Goal: Task Accomplishment & Management: Use online tool/utility

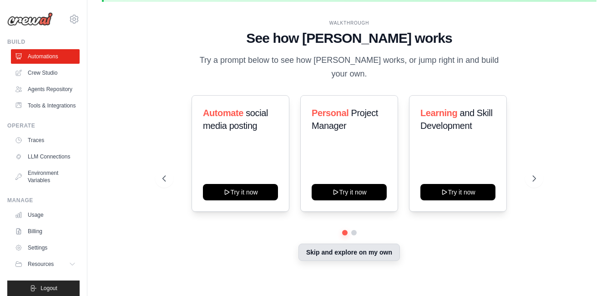
click at [331, 245] on button "Skip and explore on my own" at bounding box center [348, 251] width 101 height 17
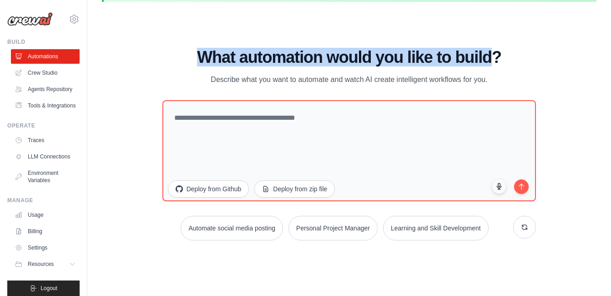
drag, startPoint x: 234, startPoint y: 59, endPoint x: 497, endPoint y: 61, distance: 263.4
click at [497, 61] on h1 "What automation would you like to build?" at bounding box center [349, 57] width 374 height 18
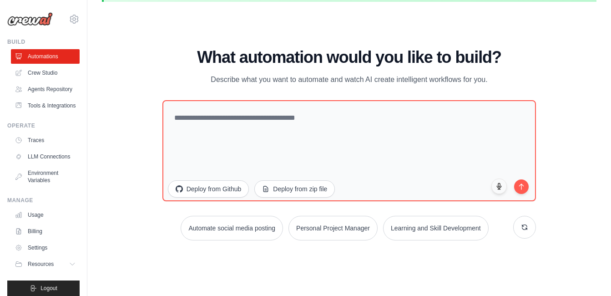
drag, startPoint x: 497, startPoint y: 61, endPoint x: 593, endPoint y: 93, distance: 100.9
click at [593, 93] on div "WALKTHROUGH See how [PERSON_NAME] works Try a prompt below to see how [PERSON_N…" at bounding box center [349, 148] width 495 height 278
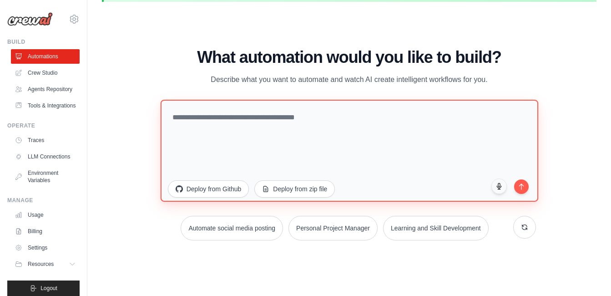
click at [357, 120] on textarea at bounding box center [350, 151] width 378 height 102
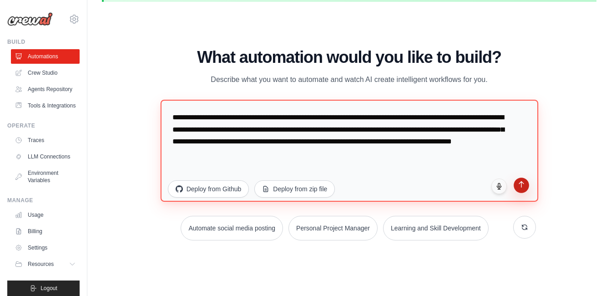
type textarea "**********"
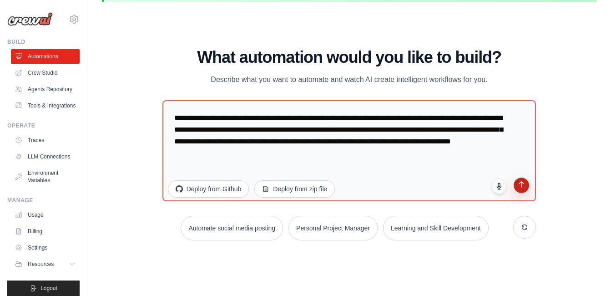
click at [518, 189] on button "submit" at bounding box center [521, 184] width 15 height 15
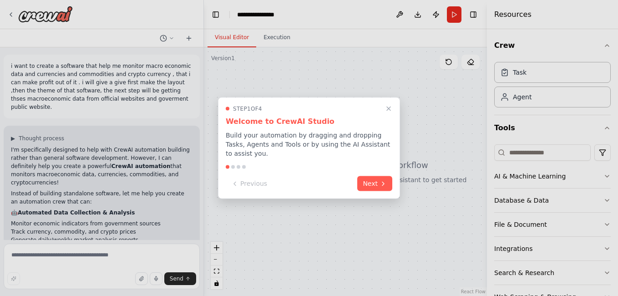
scroll to position [127, 0]
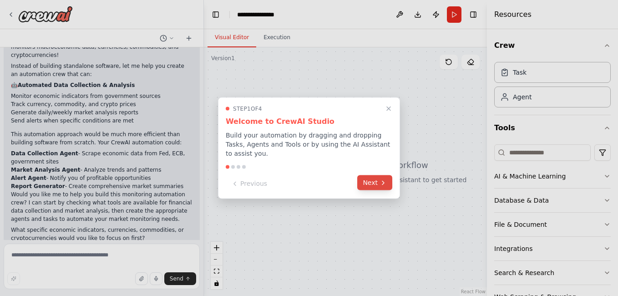
click at [372, 182] on button "Next" at bounding box center [374, 182] width 35 height 15
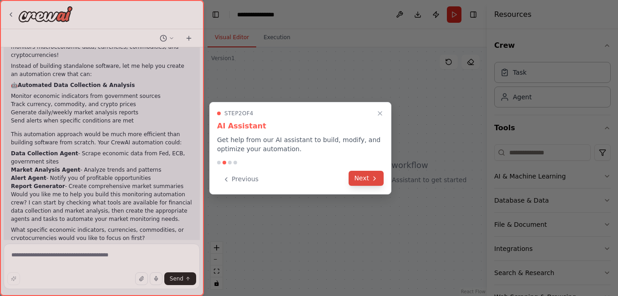
click at [363, 179] on button "Next" at bounding box center [366, 178] width 35 height 15
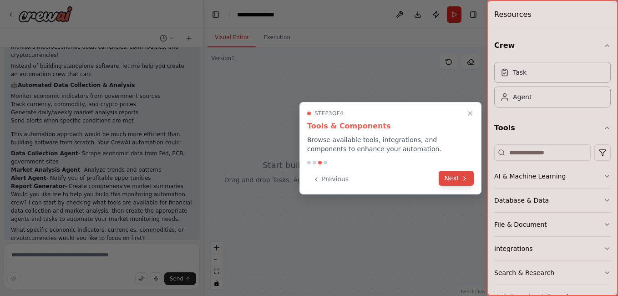
click at [453, 181] on button "Next" at bounding box center [456, 178] width 35 height 15
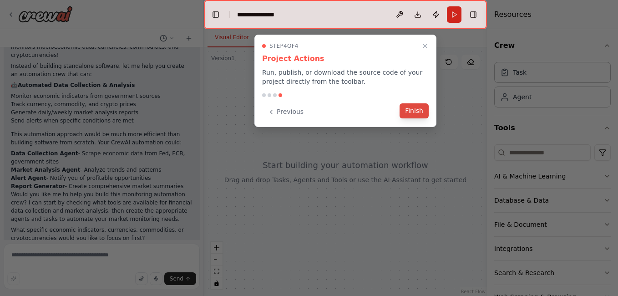
click at [413, 114] on button "Finish" at bounding box center [413, 110] width 29 height 15
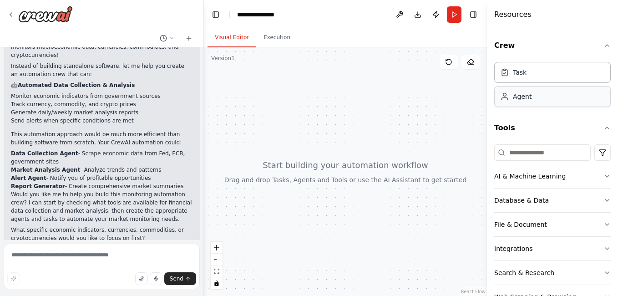
click at [557, 94] on div "Agent" at bounding box center [552, 96] width 116 height 21
click at [535, 105] on div "Agent" at bounding box center [552, 96] width 116 height 21
click at [548, 96] on div "Agent" at bounding box center [552, 96] width 116 height 21
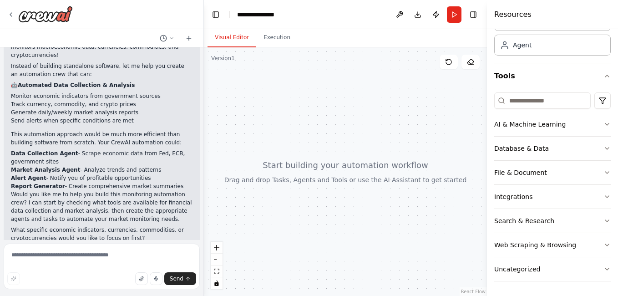
scroll to position [48, 0]
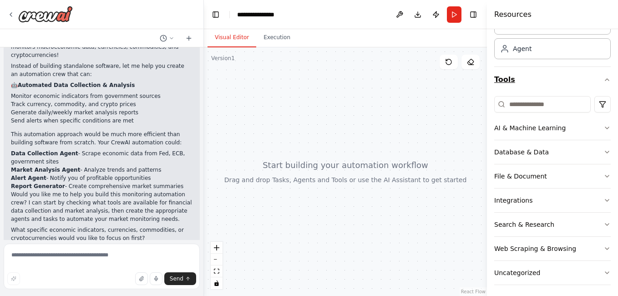
click at [603, 79] on icon "button" at bounding box center [606, 79] width 7 height 7
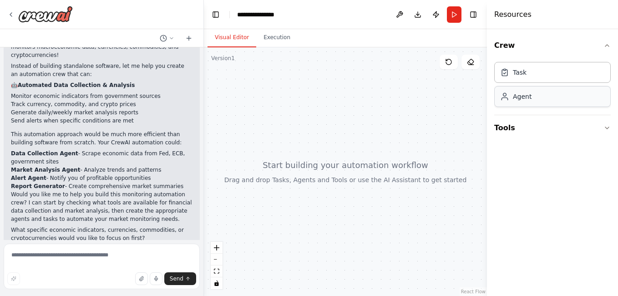
click at [533, 101] on div "Agent" at bounding box center [552, 96] width 116 height 21
click at [515, 103] on div "Agent" at bounding box center [552, 96] width 116 height 21
drag, startPoint x: 516, startPoint y: 102, endPoint x: 350, endPoint y: 141, distance: 170.6
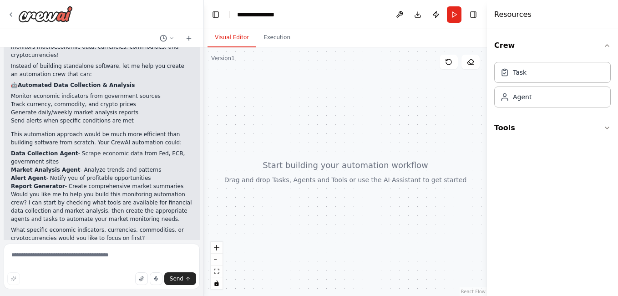
click at [351, 138] on div "i want to create a software that help me monitor macro economic data and curren…" at bounding box center [309, 148] width 618 height 296
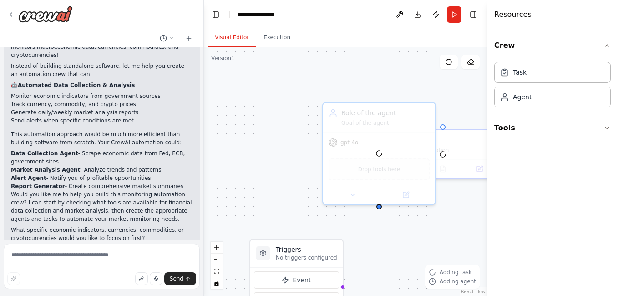
click at [294, 102] on div "Triggers No triggers configured Event Schedule Manage New Task Task description…" at bounding box center [345, 171] width 283 height 248
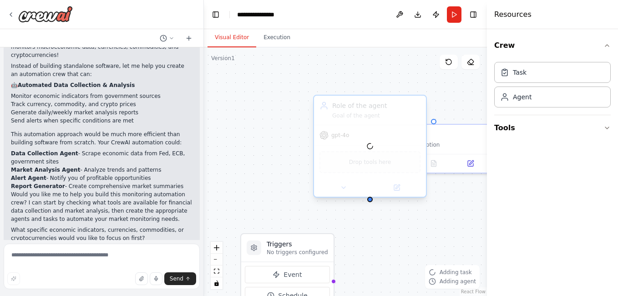
drag, startPoint x: 363, startPoint y: 176, endPoint x: 351, endPoint y: 176, distance: 12.3
click at [362, 176] on div at bounding box center [370, 146] width 112 height 101
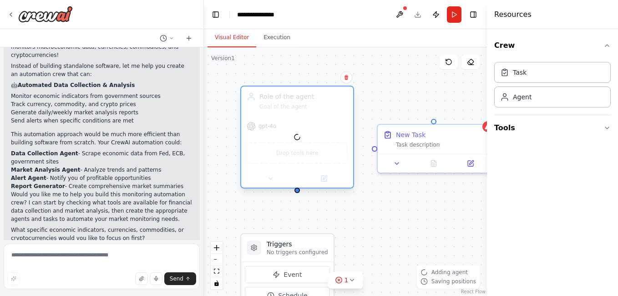
drag, startPoint x: 351, startPoint y: 176, endPoint x: 292, endPoint y: 163, distance: 60.5
click at [292, 163] on div at bounding box center [297, 136] width 112 height 101
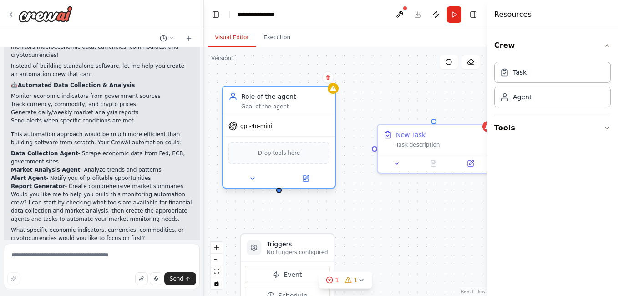
drag, startPoint x: 371, startPoint y: 119, endPoint x: 272, endPoint y: 146, distance: 102.9
click at [281, 108] on div "Goal of the agent" at bounding box center [285, 108] width 88 height 7
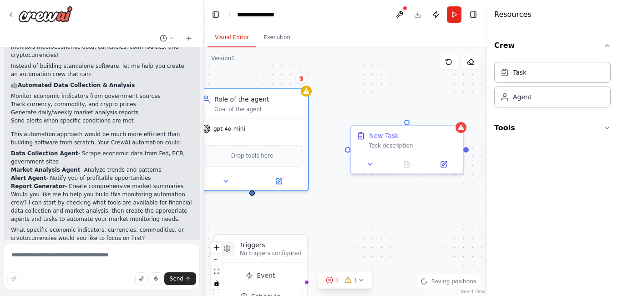
drag, startPoint x: 280, startPoint y: 195, endPoint x: 256, endPoint y: 198, distance: 24.3
click at [254, 197] on div "Triggers No triggers configured Event Schedule Manage New Task Task description…" at bounding box center [345, 171] width 283 height 248
drag, startPoint x: 253, startPoint y: 195, endPoint x: 255, endPoint y: 201, distance: 6.1
click at [255, 201] on div "Triggers No triggers configured Event Schedule Manage New Task Task description…" at bounding box center [345, 171] width 283 height 248
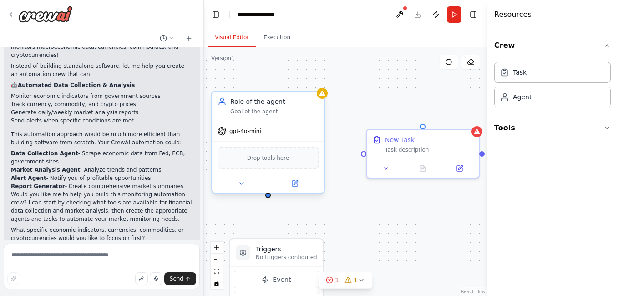
drag, startPoint x: 253, startPoint y: 194, endPoint x: 268, endPoint y: 198, distance: 15.4
click at [268, 198] on div "Triggers No triggers configured Event Schedule Manage New Task Task description…" at bounding box center [345, 171] width 283 height 248
drag, startPoint x: 400, startPoint y: 218, endPoint x: 394, endPoint y: 219, distance: 5.5
click at [398, 219] on div "Triggers No triggers configured Event Schedule Manage New Task Task description…" at bounding box center [345, 171] width 283 height 248
drag, startPoint x: 389, startPoint y: 218, endPoint x: 384, endPoint y: 222, distance: 6.8
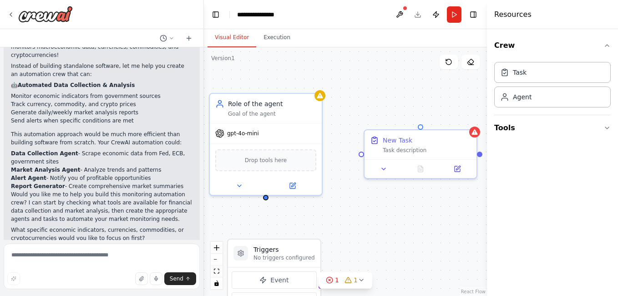
click at [384, 222] on div "Triggers No triggers configured Event Schedule Manage New Task Task description…" at bounding box center [345, 171] width 283 height 248
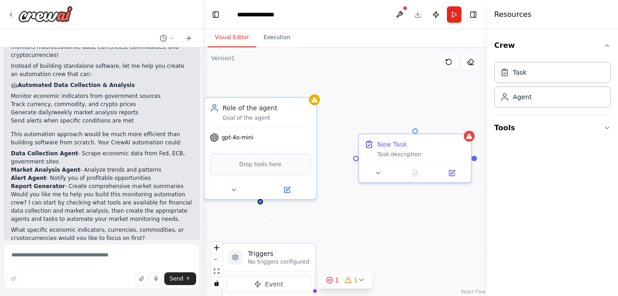
click at [261, 204] on div "Triggers No triggers configured Event Schedule Manage New Task Task description…" at bounding box center [345, 171] width 283 height 248
click at [261, 202] on div "Triggers No triggers configured Event Schedule Manage New Task Task description…" at bounding box center [345, 171] width 283 height 248
click at [260, 199] on div at bounding box center [260, 199] width 5 height 5
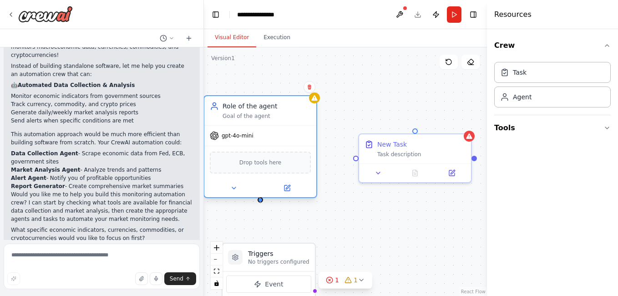
click at [260, 199] on div at bounding box center [260, 199] width 5 height 5
drag, startPoint x: 260, startPoint y: 199, endPoint x: 358, endPoint y: 161, distance: 105.3
click at [358, 161] on div "Triggers No triggers configured Event Schedule Manage New Task Task description…" at bounding box center [317, 175] width 283 height 248
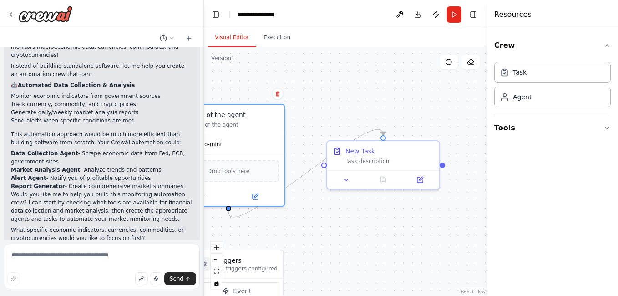
drag, startPoint x: 385, startPoint y: 218, endPoint x: 354, endPoint y: 226, distance: 32.9
click at [354, 226] on div ".deletable-edge-delete-btn { width: 20px; height: 20px; border: 0px solid #ffff…" at bounding box center [345, 171] width 283 height 248
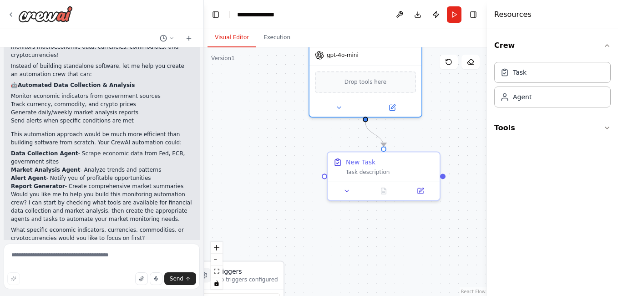
drag, startPoint x: 259, startPoint y: 148, endPoint x: 403, endPoint y: 31, distance: 185.7
click at [396, 46] on div "Visual Editor Execution Version 1 Show Tools Hide Agents .deletable-edge-delete…" at bounding box center [345, 162] width 283 height 267
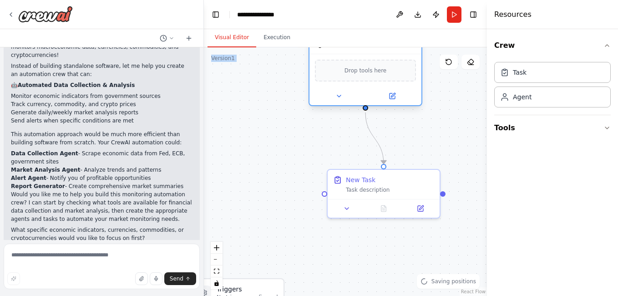
drag, startPoint x: 403, startPoint y: 31, endPoint x: 418, endPoint y: 106, distance: 75.6
click at [418, 106] on div "Visual Editor Execution Version 1 Show Tools Hide Agents .deletable-edge-delete…" at bounding box center [345, 162] width 283 height 267
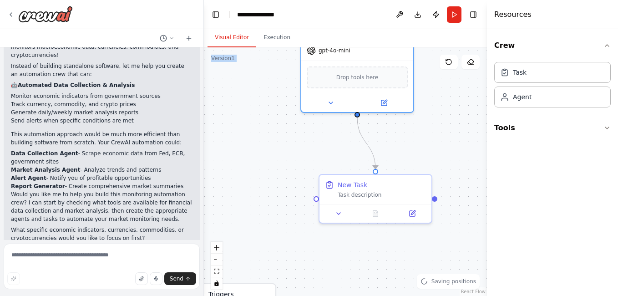
drag, startPoint x: 418, startPoint y: 106, endPoint x: 430, endPoint y: 128, distance: 25.7
click at [432, 125] on div ".deletable-edge-delete-btn { width: 20px; height: 20px; border: 0px solid #ffff…" at bounding box center [345, 171] width 283 height 248
click at [430, 128] on div ".deletable-edge-delete-btn { width: 20px; height: 20px; border: 0px solid #ffff…" at bounding box center [345, 171] width 283 height 248
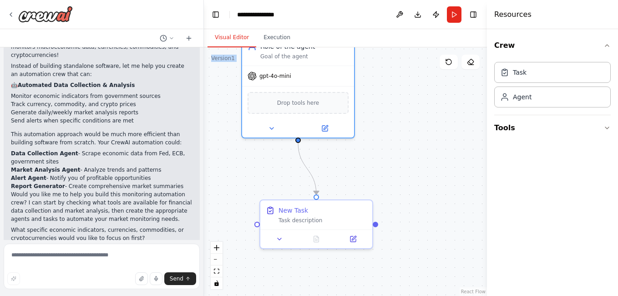
drag, startPoint x: 428, startPoint y: 134, endPoint x: 373, endPoint y: 154, distance: 58.4
click at [373, 154] on div ".deletable-edge-delete-btn { width: 20px; height: 20px; border: 0px solid #ffff…" at bounding box center [345, 171] width 283 height 248
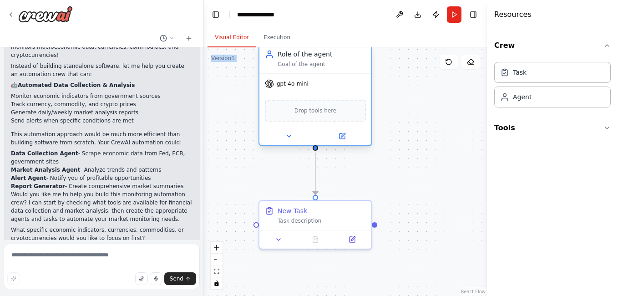
drag, startPoint x: 322, startPoint y: 80, endPoint x: 340, endPoint y: 90, distance: 21.0
click at [340, 90] on div "gpt-4o-mini" at bounding box center [315, 84] width 112 height 20
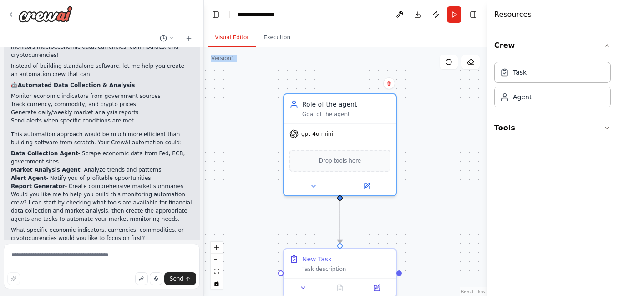
drag, startPoint x: 421, startPoint y: 154, endPoint x: 445, endPoint y: 202, distance: 52.9
click at [445, 202] on div ".deletable-edge-delete-btn { width: 20px; height: 20px; border: 0px solid #ffff…" at bounding box center [345, 171] width 283 height 248
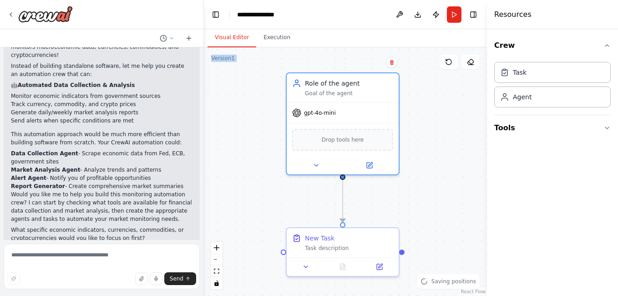
drag, startPoint x: 444, startPoint y: 201, endPoint x: 448, endPoint y: 181, distance: 20.4
click at [448, 181] on div ".deletable-edge-delete-btn { width: 20px; height: 20px; border: 0px solid #ffff…" at bounding box center [345, 171] width 283 height 248
drag, startPoint x: 448, startPoint y: 181, endPoint x: 445, endPoint y: 166, distance: 14.9
click at [445, 166] on div ".deletable-edge-delete-btn { width: 20px; height: 20px; border: 0px solid #ffff…" at bounding box center [345, 171] width 283 height 248
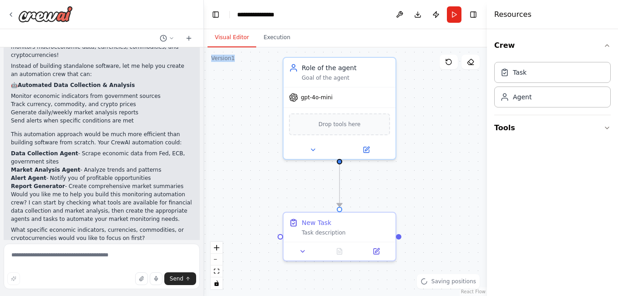
click at [445, 165] on div ".deletable-edge-delete-btn { width: 20px; height: 20px; border: 0px solid #ffff…" at bounding box center [345, 171] width 283 height 248
